Goal: Ask a question

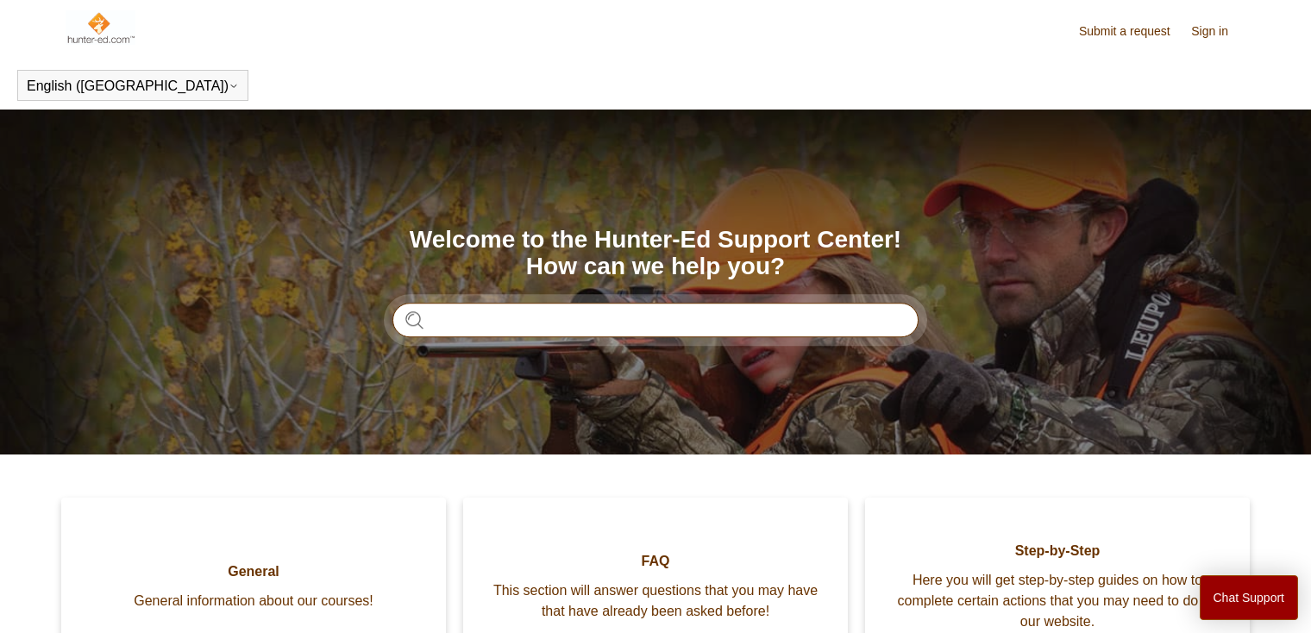
click at [497, 319] on input "Search" at bounding box center [655, 320] width 526 height 35
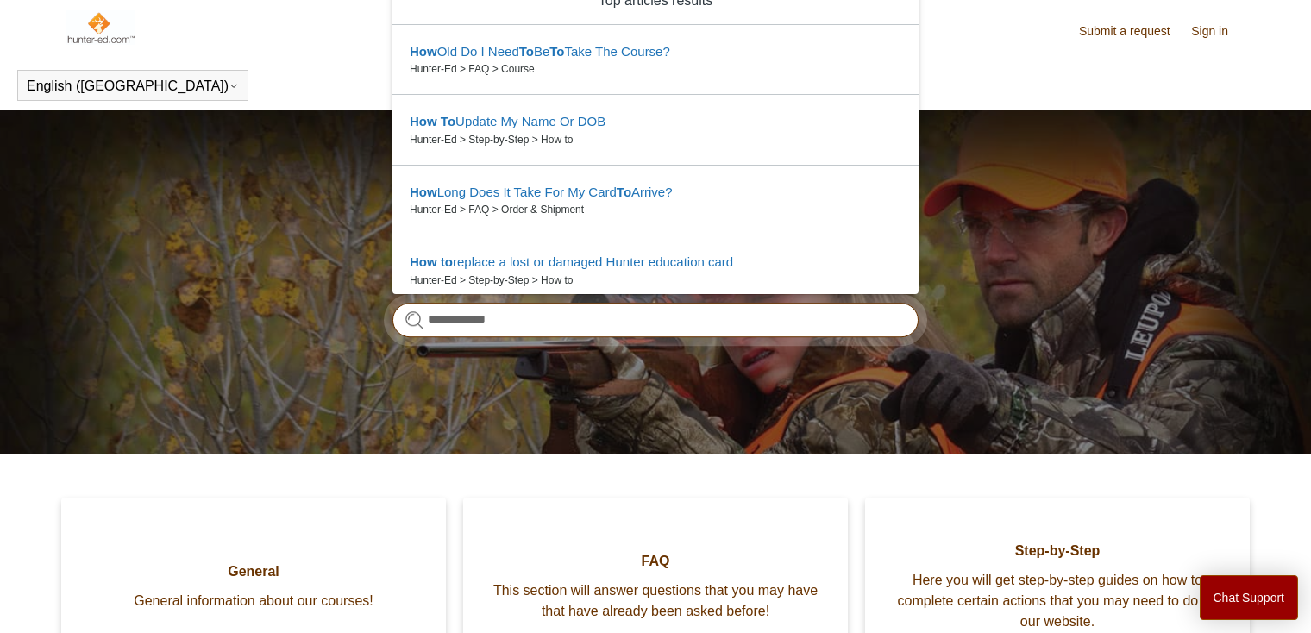
type input "**********"
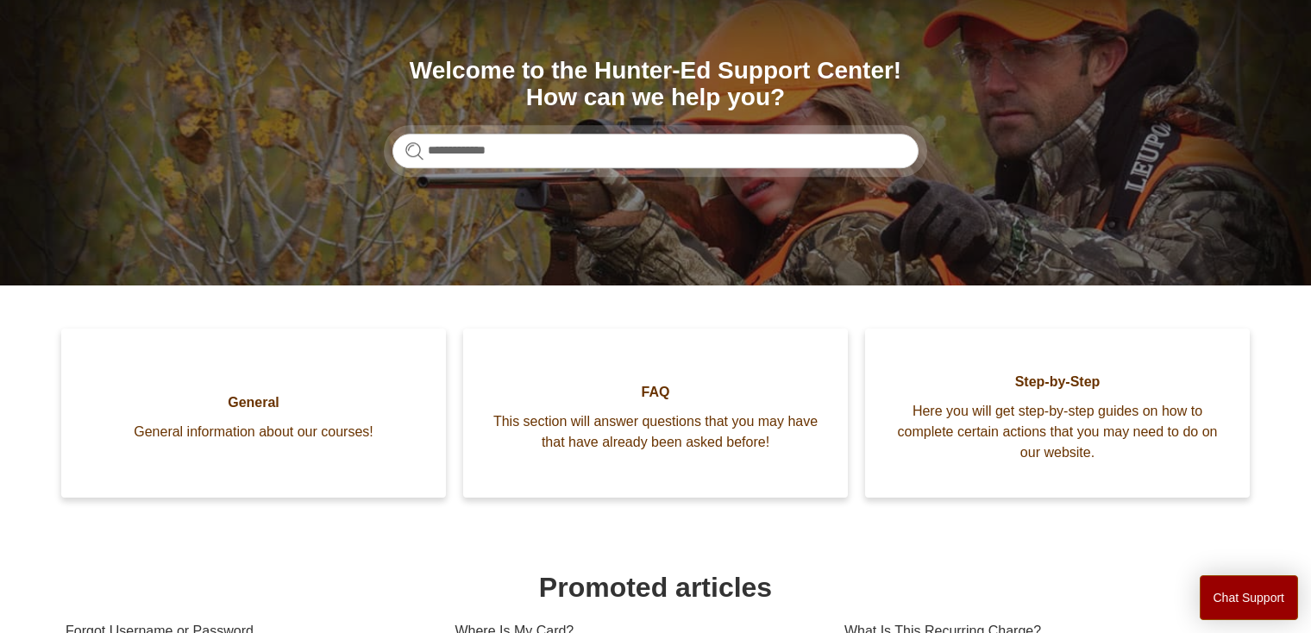
scroll to position [173, 0]
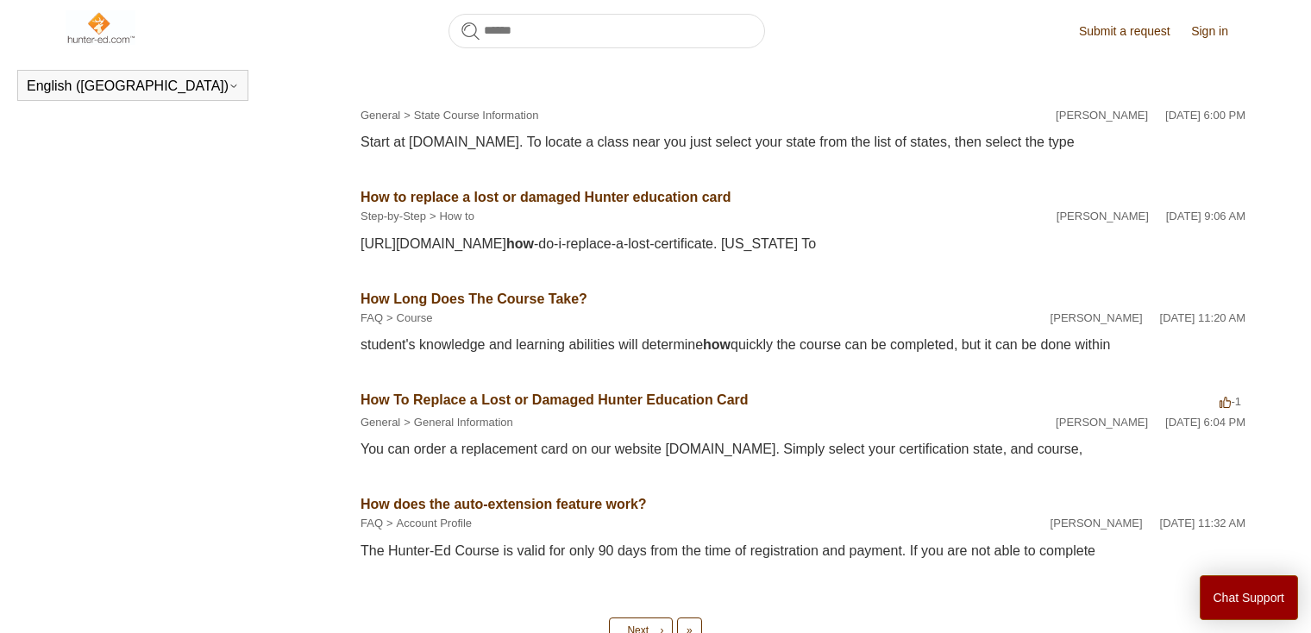
scroll to position [728, 0]
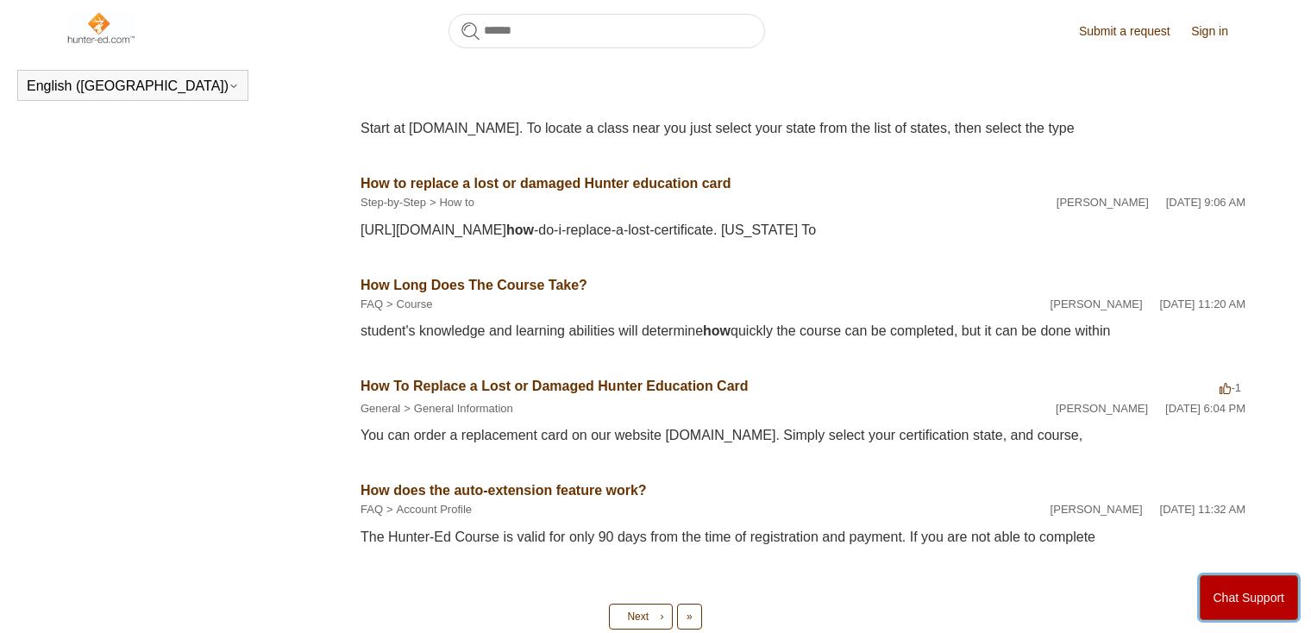
click at [1261, 595] on button "Chat Support" at bounding box center [1249, 597] width 99 height 45
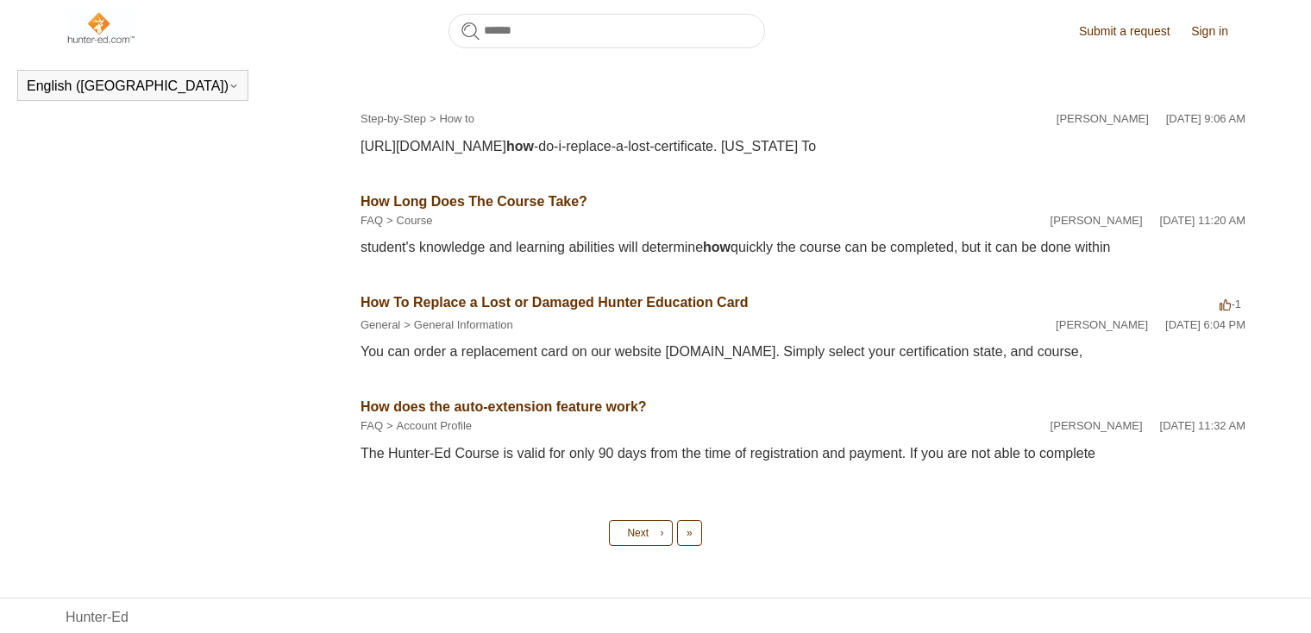
scroll to position [769, 0]
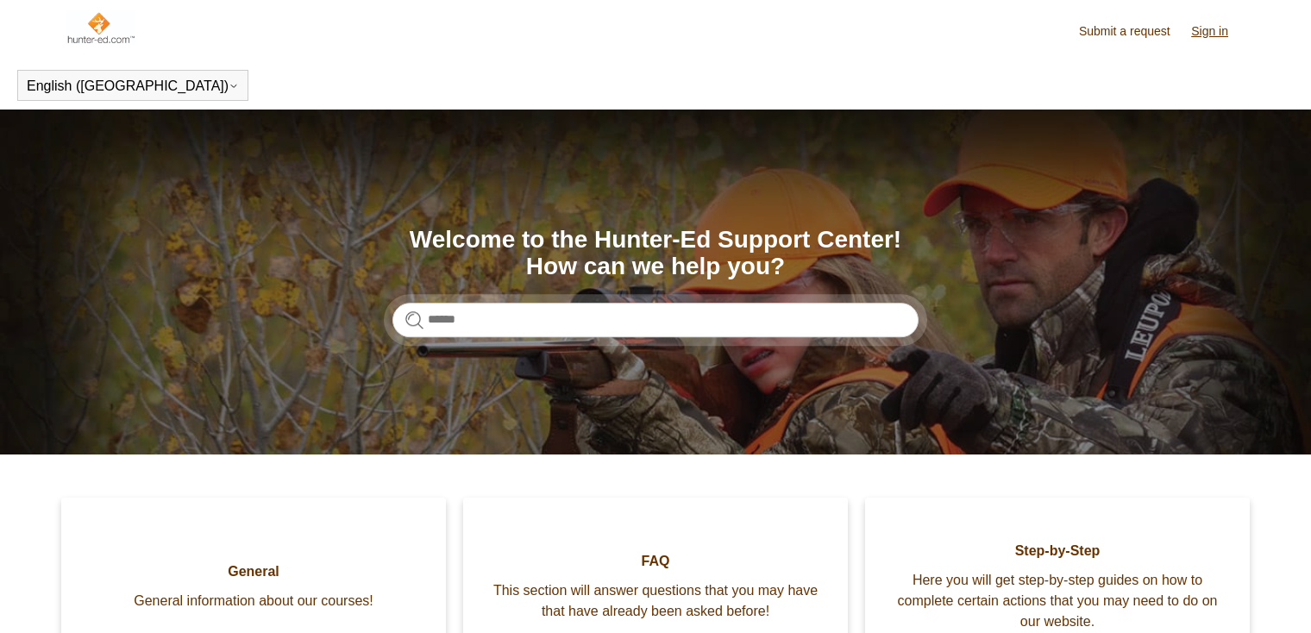
click at [1211, 28] on link "Sign in" at bounding box center [1218, 31] width 54 height 18
